Goal: Navigation & Orientation: Find specific page/section

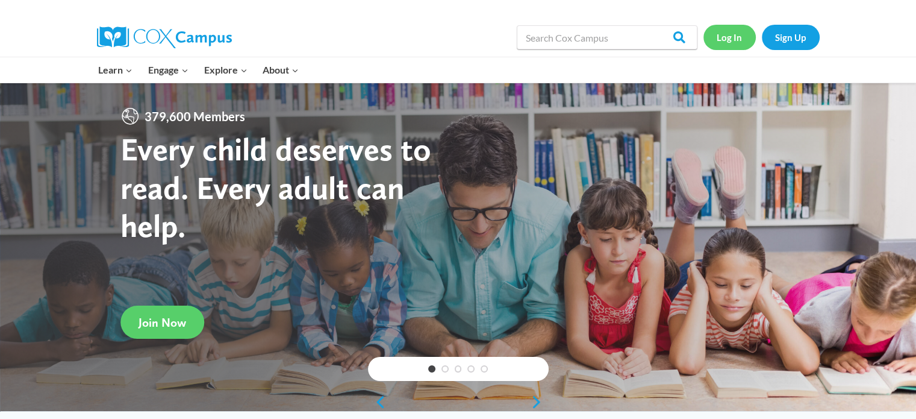
click at [732, 39] on link "Log In" at bounding box center [730, 37] width 52 height 25
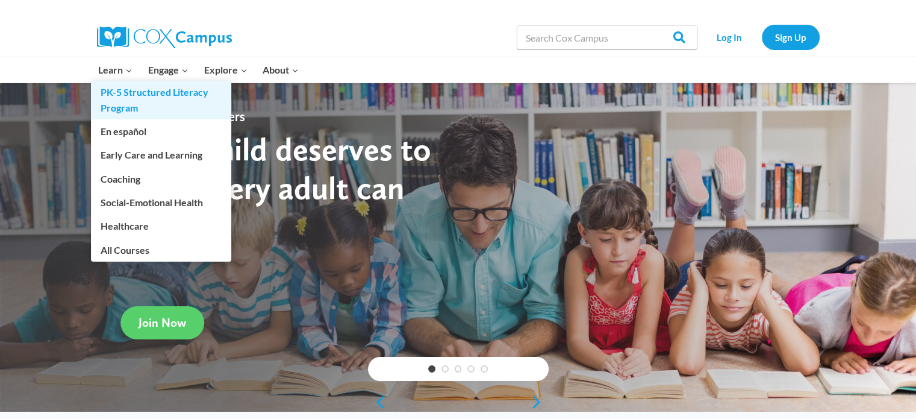
click at [116, 98] on link "PK-5 Structured Literacy Program" at bounding box center [161, 100] width 140 height 39
